Goal: Task Accomplishment & Management: Use online tool/utility

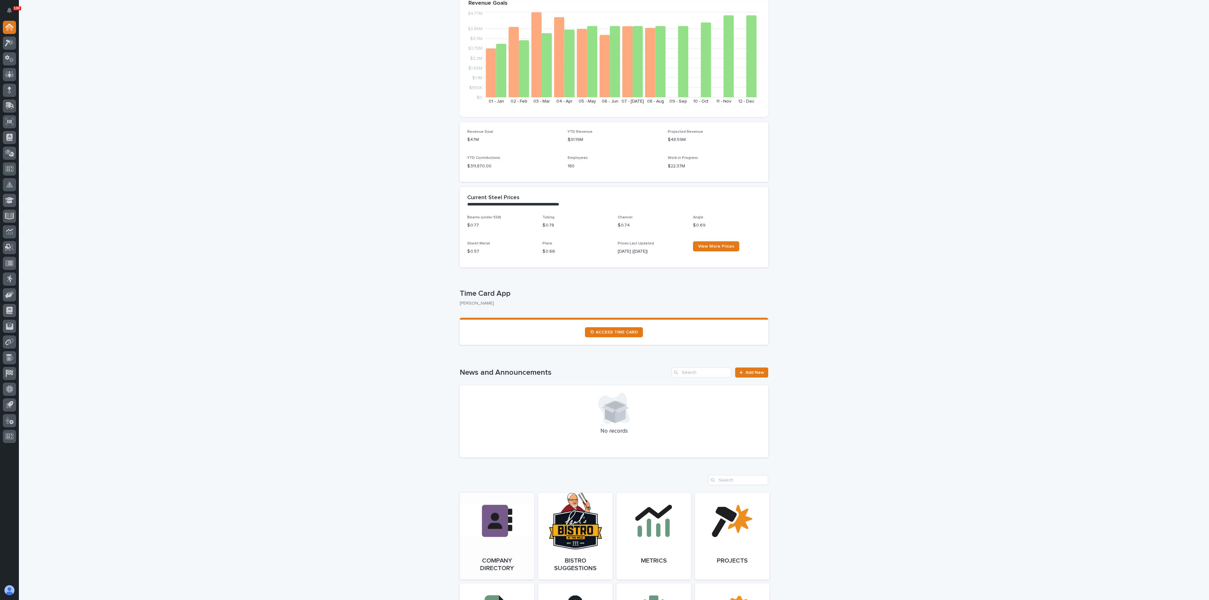
scroll to position [236, 0]
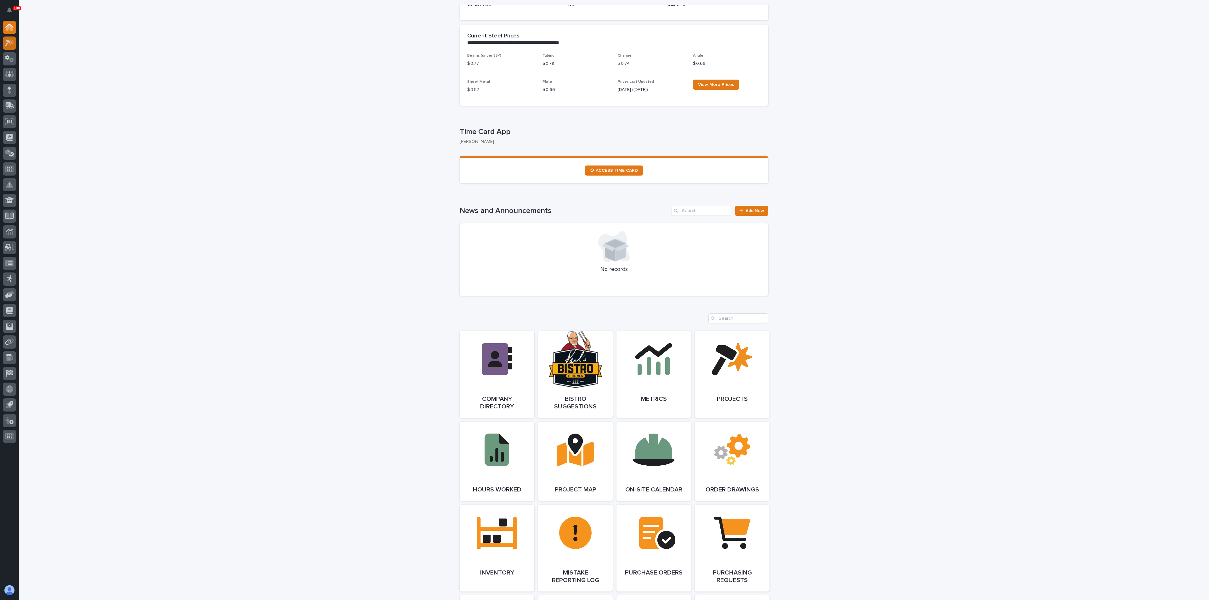
click at [8, 42] on icon at bounding box center [8, 43] width 6 height 7
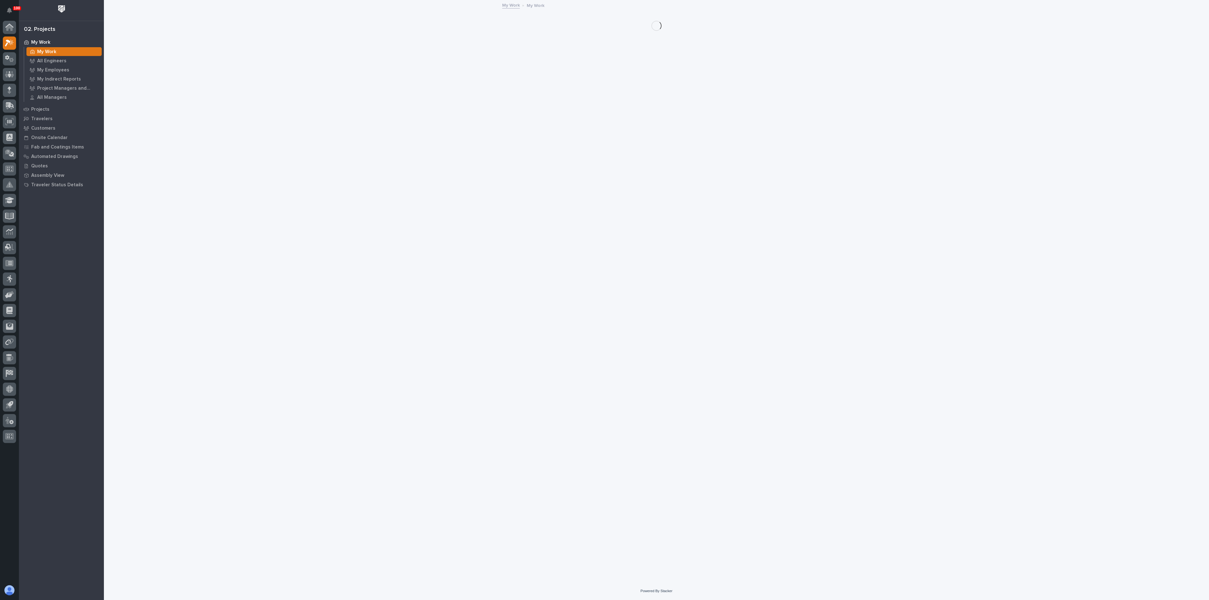
click at [43, 52] on p "My Work" at bounding box center [46, 52] width 19 height 6
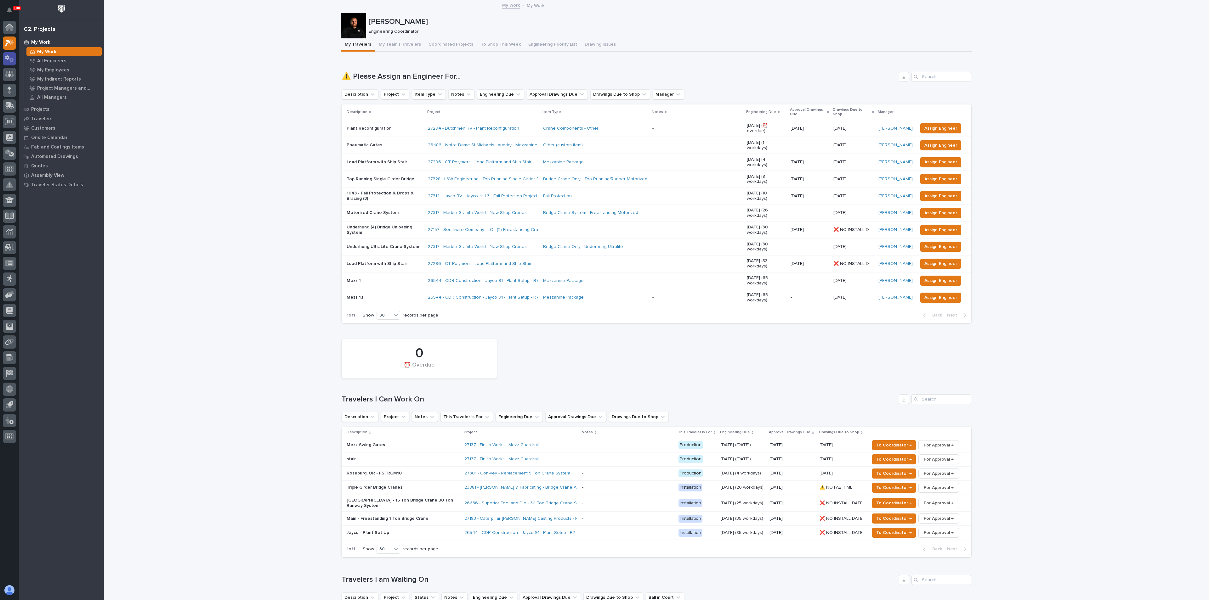
click at [11, 60] on icon at bounding box center [9, 58] width 9 height 7
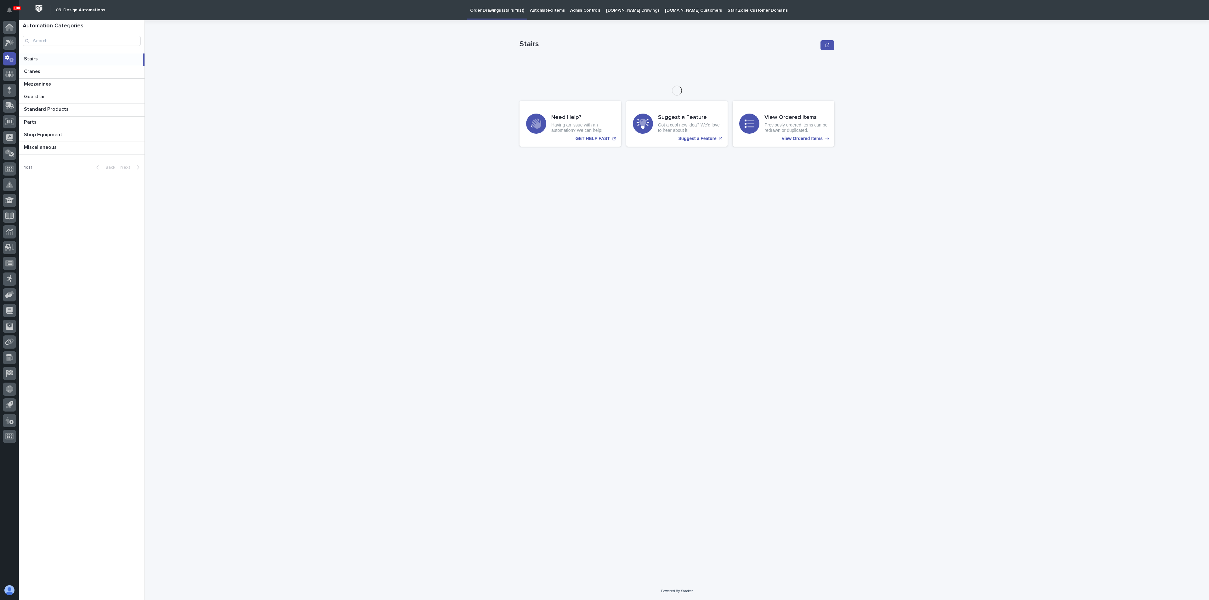
click at [536, 9] on p "Automated Items" at bounding box center [547, 6] width 35 height 13
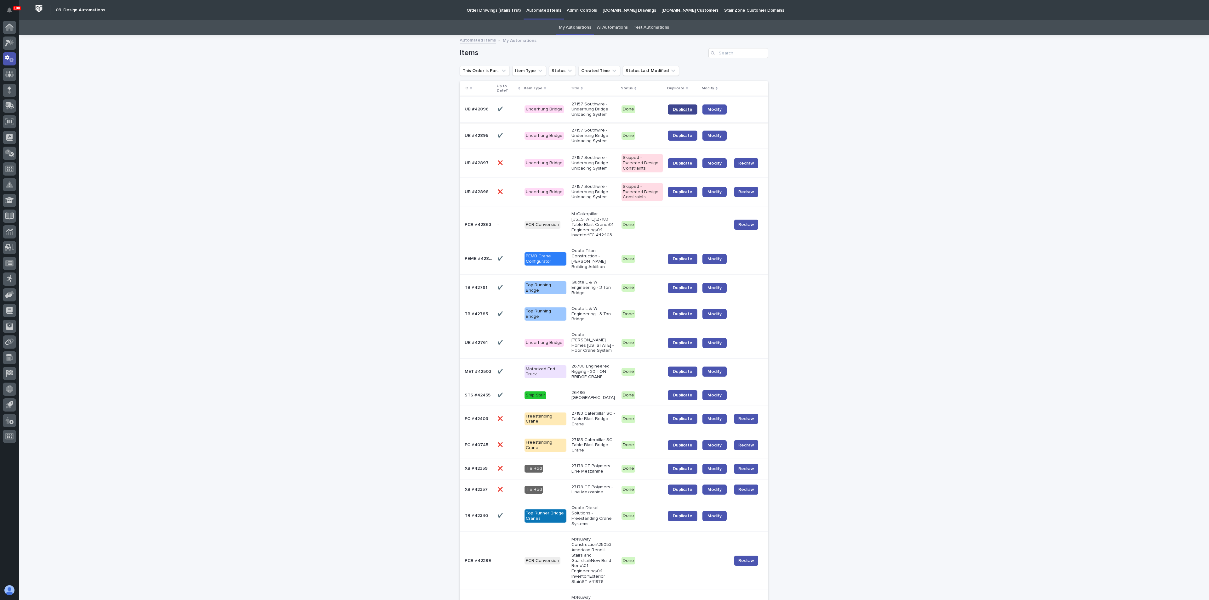
click at [676, 112] on link "Duplicate" at bounding box center [683, 110] width 30 height 10
click at [687, 133] on link "Duplicate" at bounding box center [683, 136] width 30 height 10
click at [680, 161] on span "Duplicate" at bounding box center [683, 163] width 20 height 4
click at [678, 190] on span "Duplicate" at bounding box center [683, 192] width 20 height 4
click at [901, 125] on div "Loading... Saving… Loading... Saving… Items This Order is For... Item Type Stat…" at bounding box center [614, 563] width 1190 height 1055
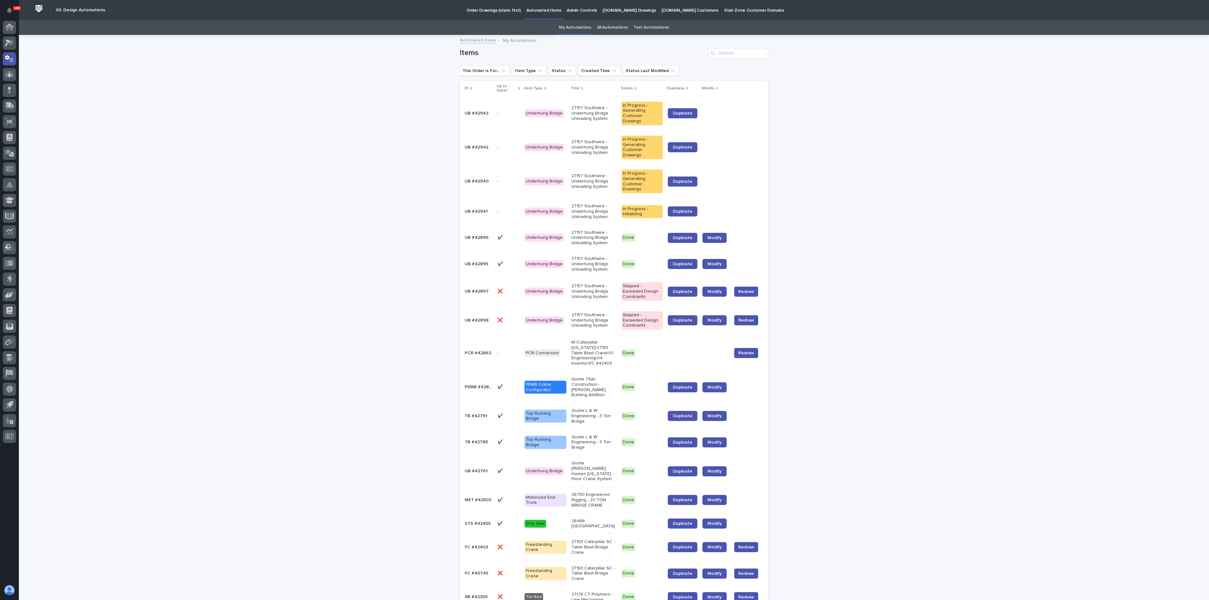
drag, startPoint x: 251, startPoint y: 132, endPoint x: 246, endPoint y: 128, distance: 6.9
click at [251, 132] on div "Loading... Saving… Loading... Saving… Items This Order is For... Item Type Stat…" at bounding box center [614, 586] width 1190 height 1100
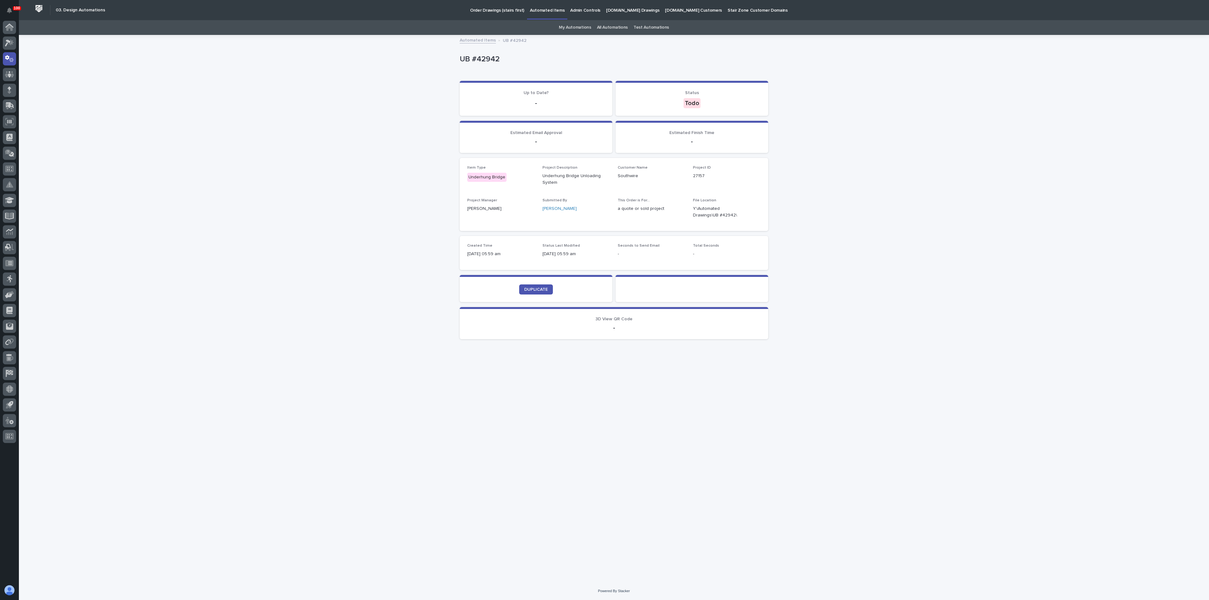
click at [732, 163] on div "Loading... Saving… Loading... Saving… UB #42942 UB #42942 Sorry, there was an e…" at bounding box center [614, 309] width 1190 height 547
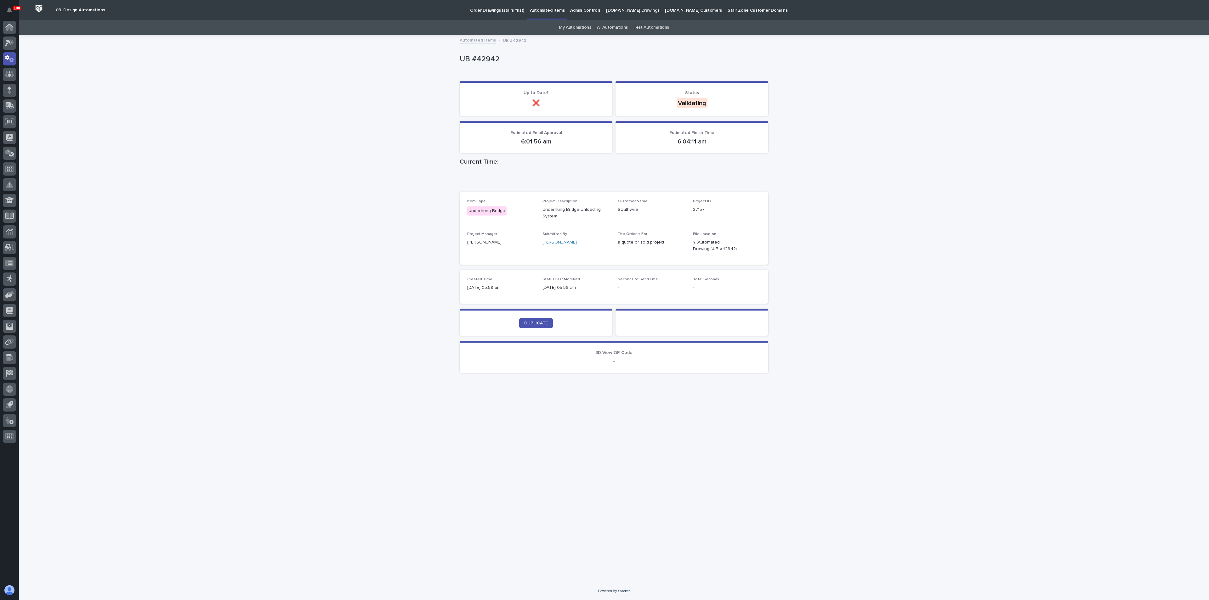
click at [321, 187] on div "Loading... Saving… Loading... Saving… UB #42942 UB #42942 Sorry, there was an e…" at bounding box center [614, 309] width 1190 height 547
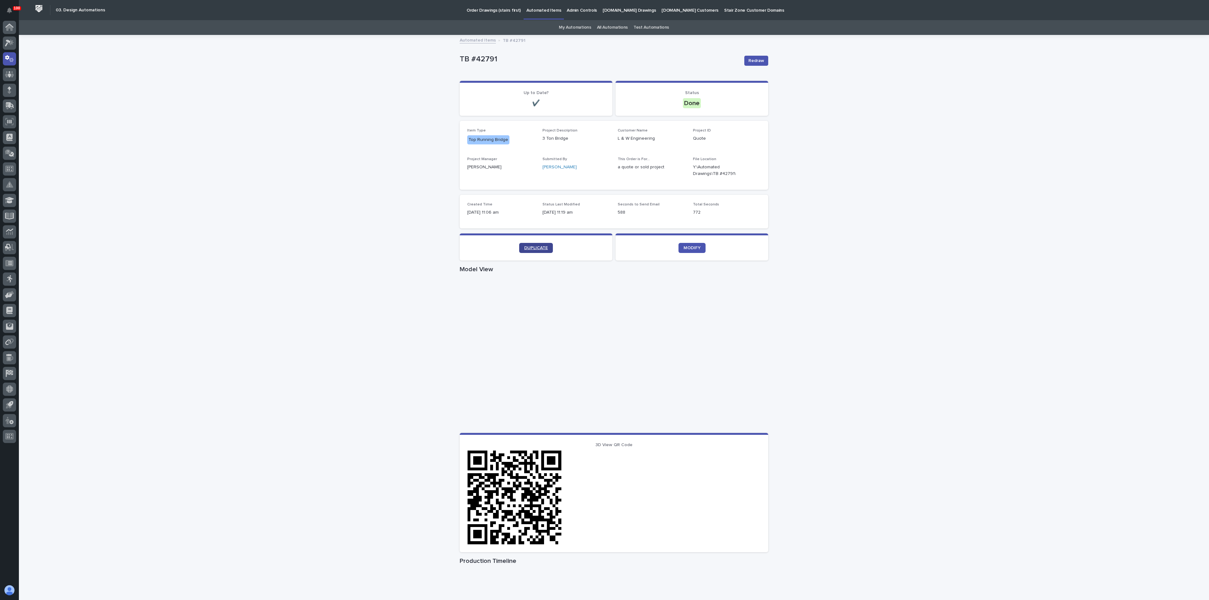
click at [534, 247] on span "DUPLICATE" at bounding box center [536, 248] width 24 height 4
